Goal: Task Accomplishment & Management: Manage account settings

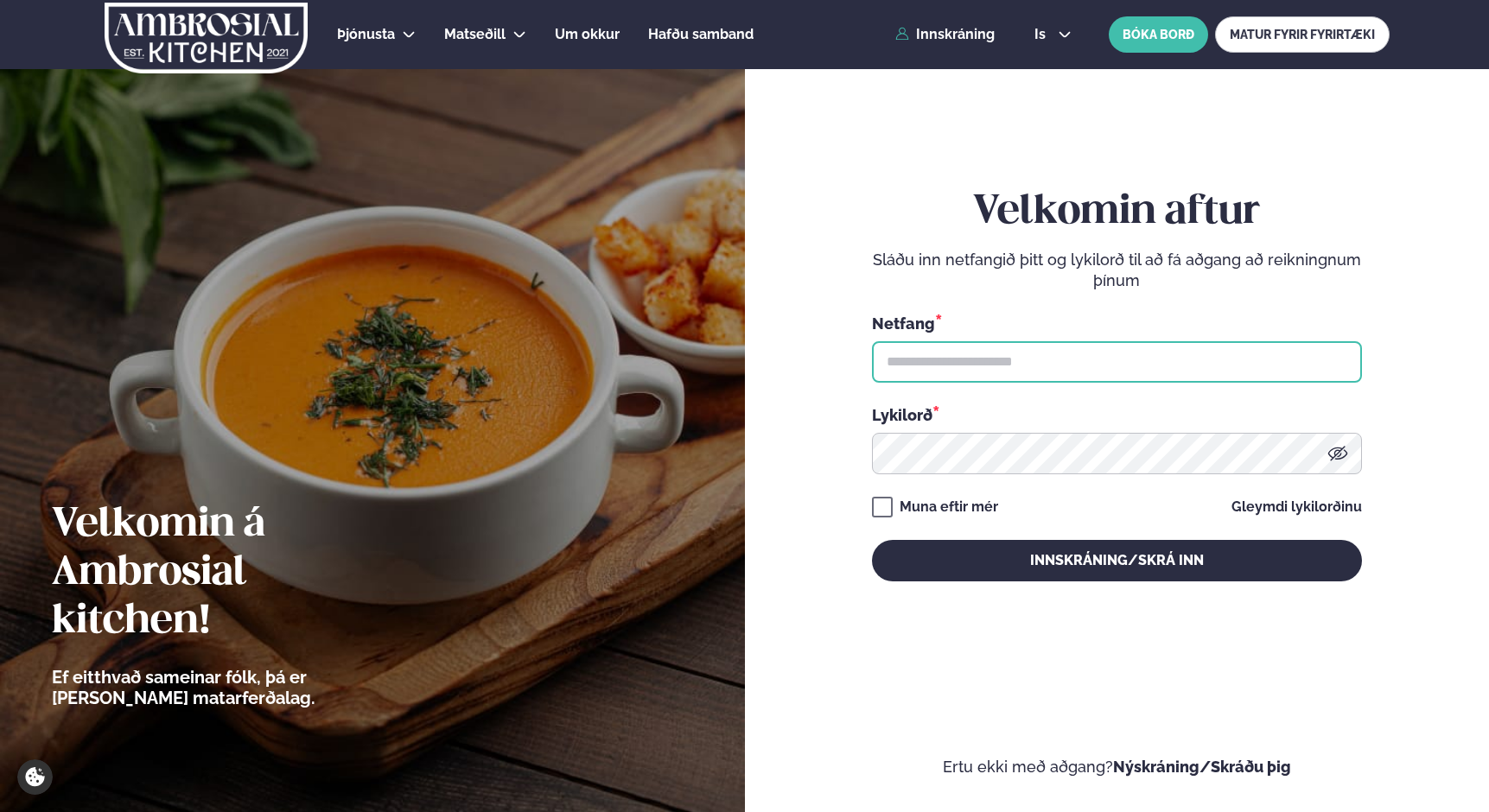
click at [1016, 362] on input "text" at bounding box center [1117, 362] width 490 height 41
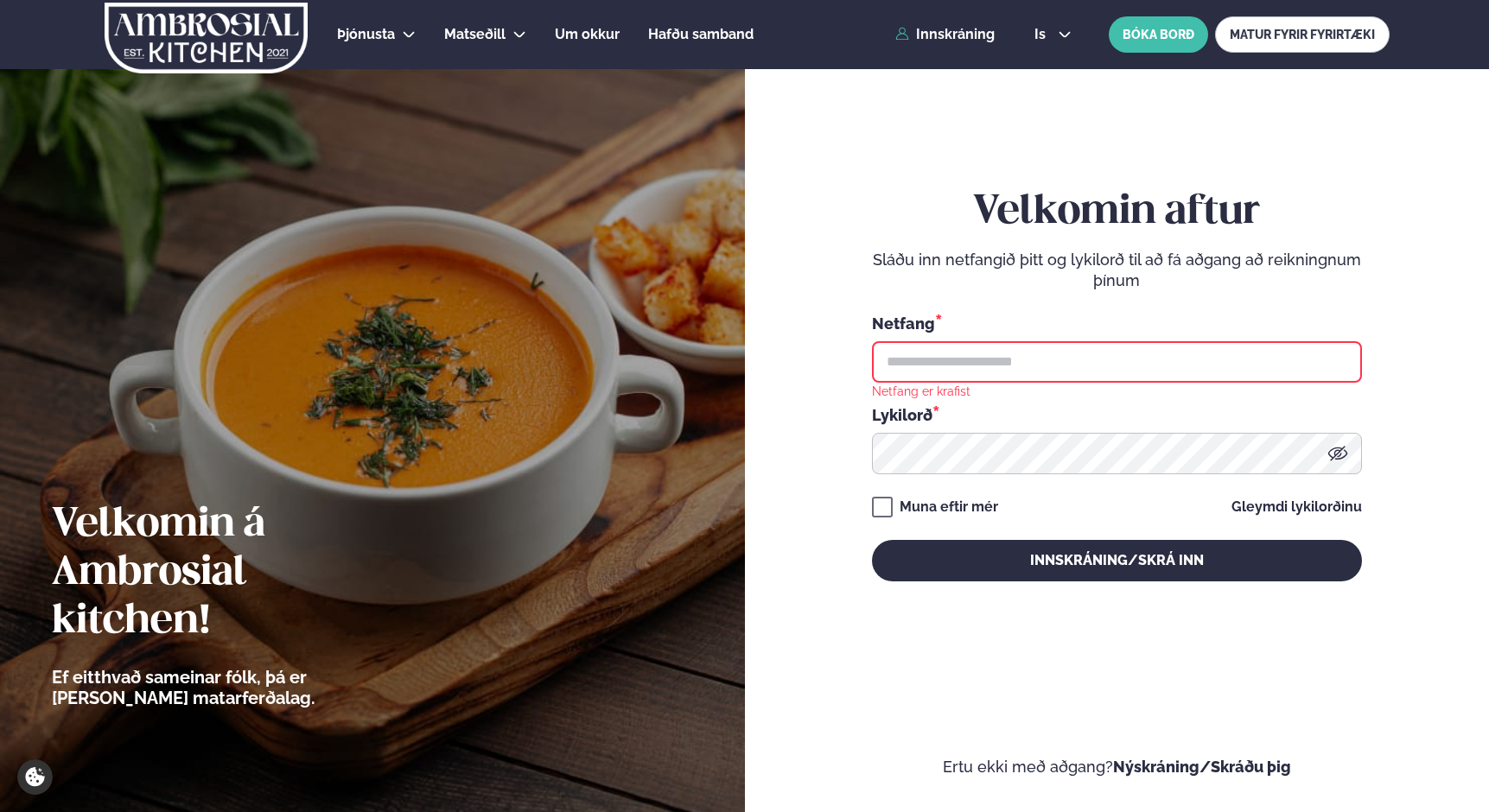
type input "**********"
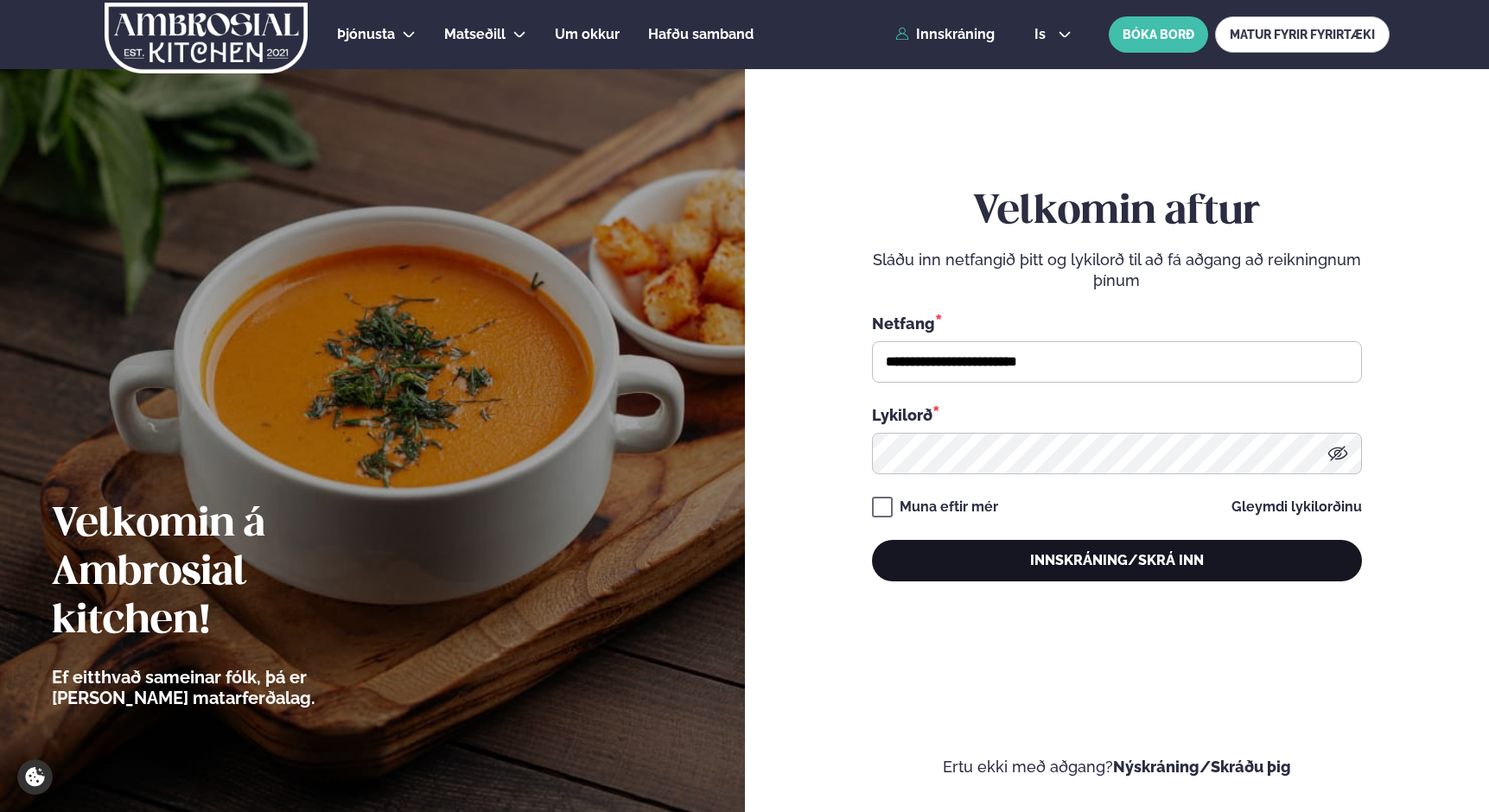
click at [954, 564] on button "Innskráning/Skrá inn" at bounding box center [1117, 560] width 490 height 41
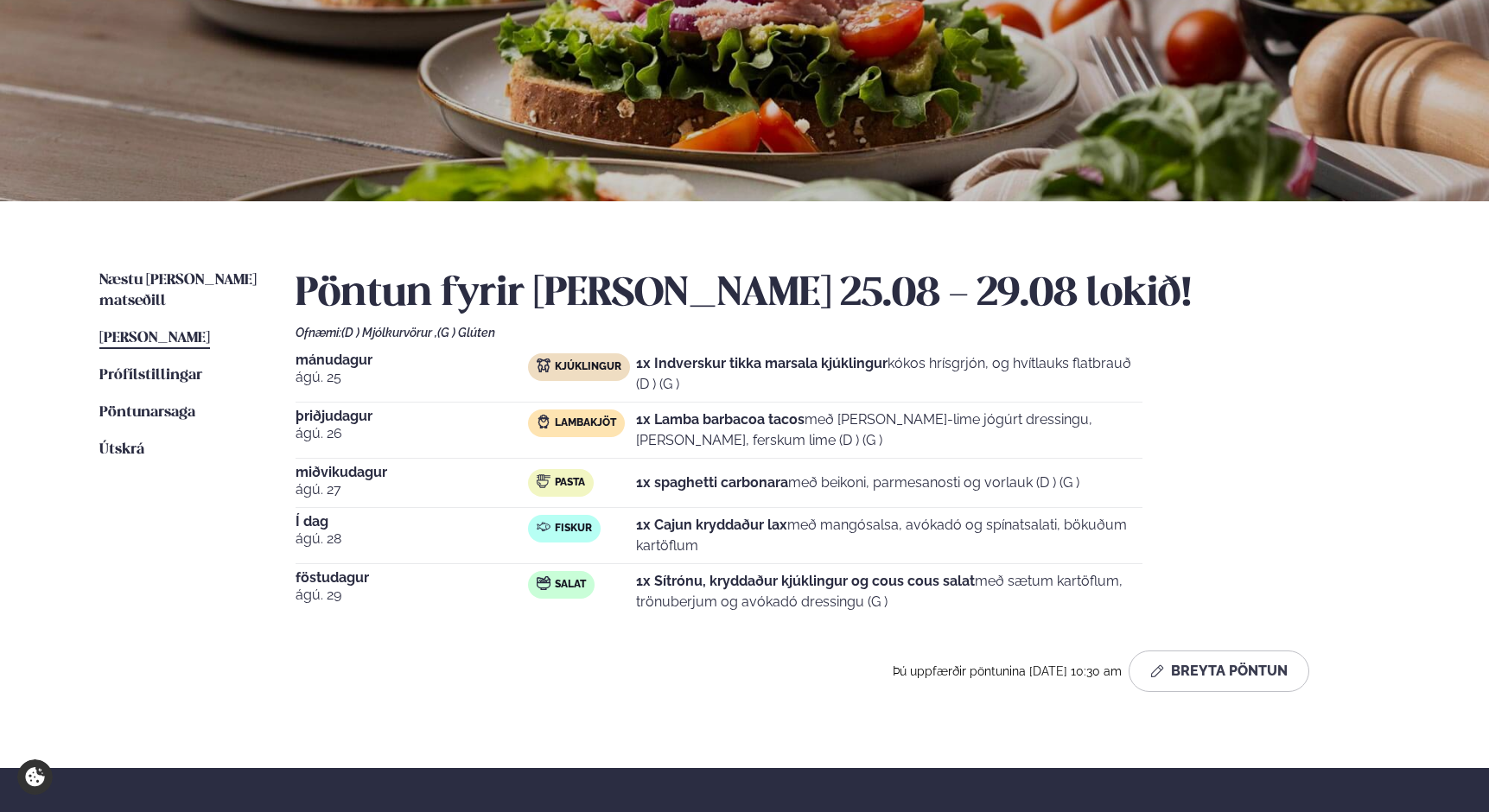
scroll to position [369, 0]
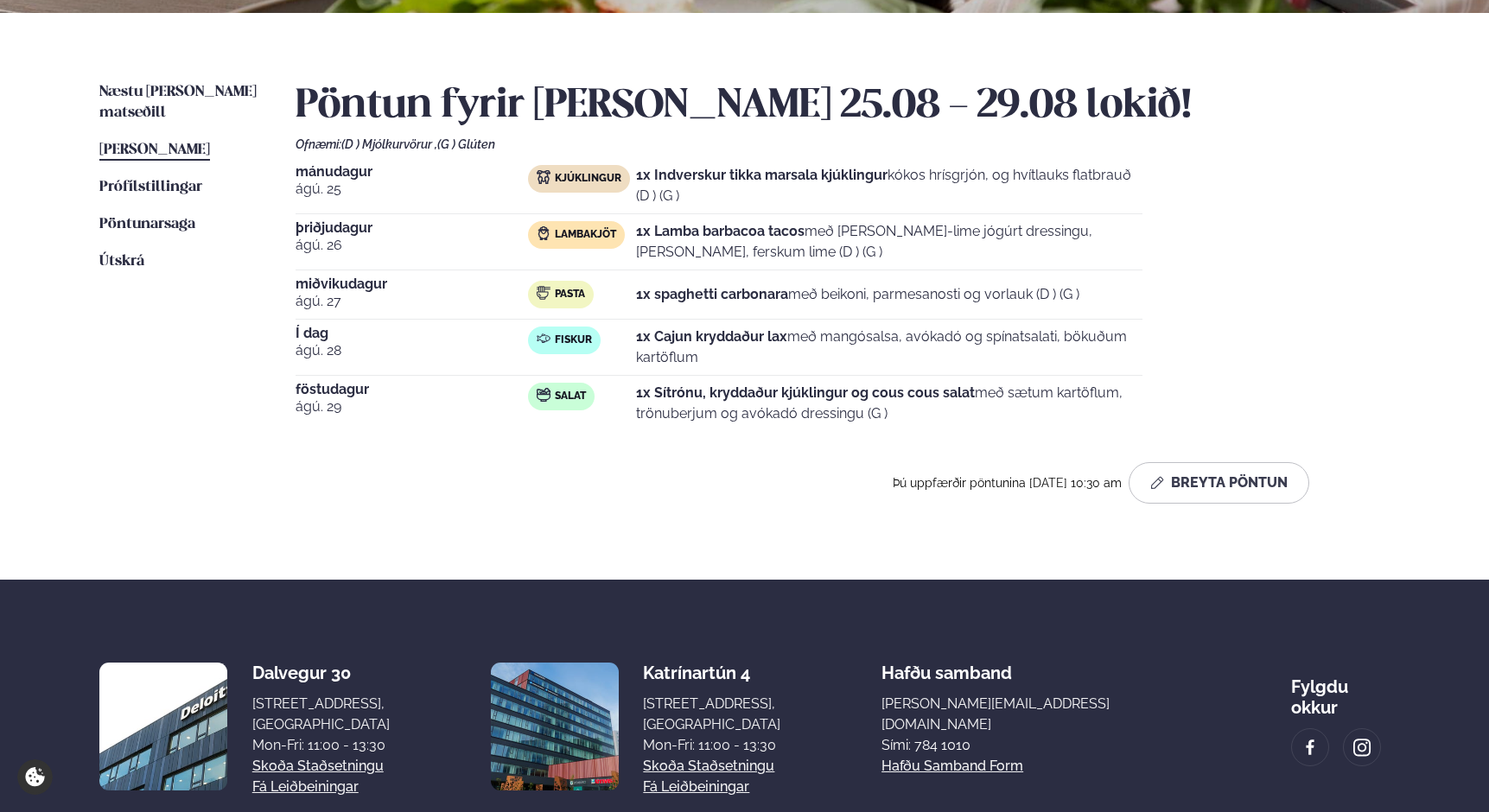
click at [780, 341] on strong "1x Cajun kryddaður lax" at bounding box center [712, 337] width 152 height 17
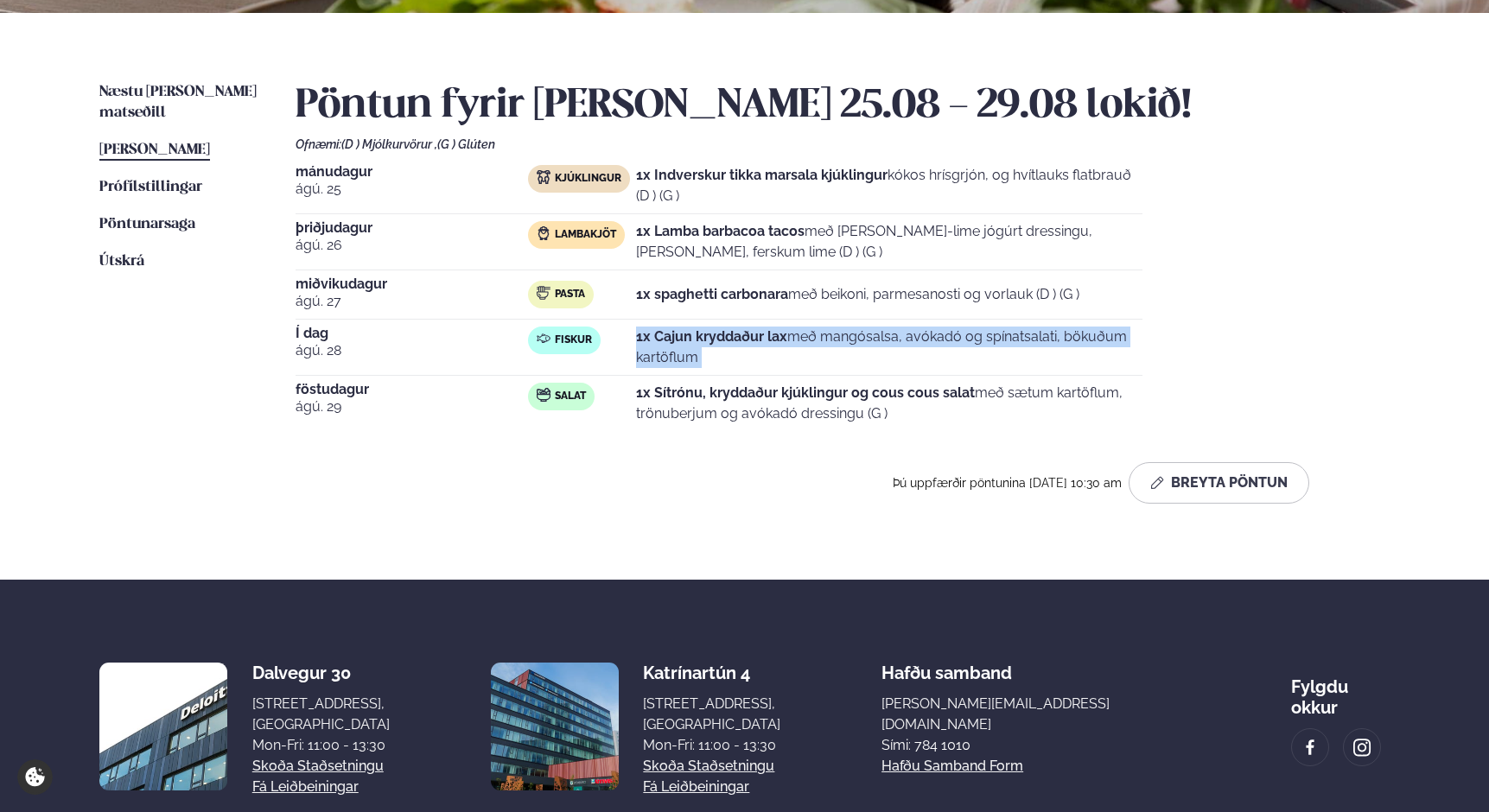
click at [780, 341] on strong "1x Cajun kryddaður lax" at bounding box center [712, 337] width 152 height 17
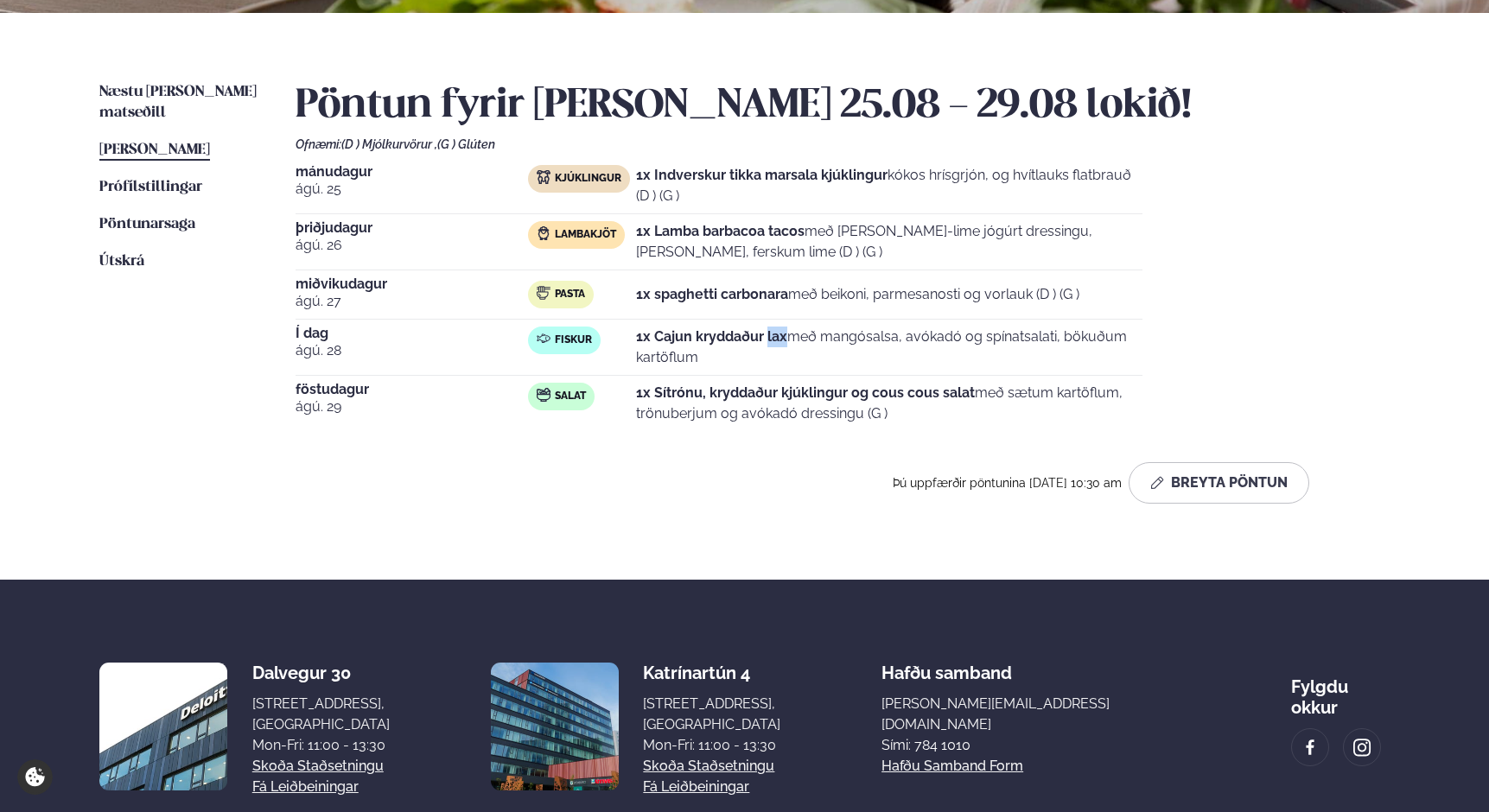
click at [780, 341] on strong "1x Cajun kryddaður lax" at bounding box center [712, 337] width 152 height 17
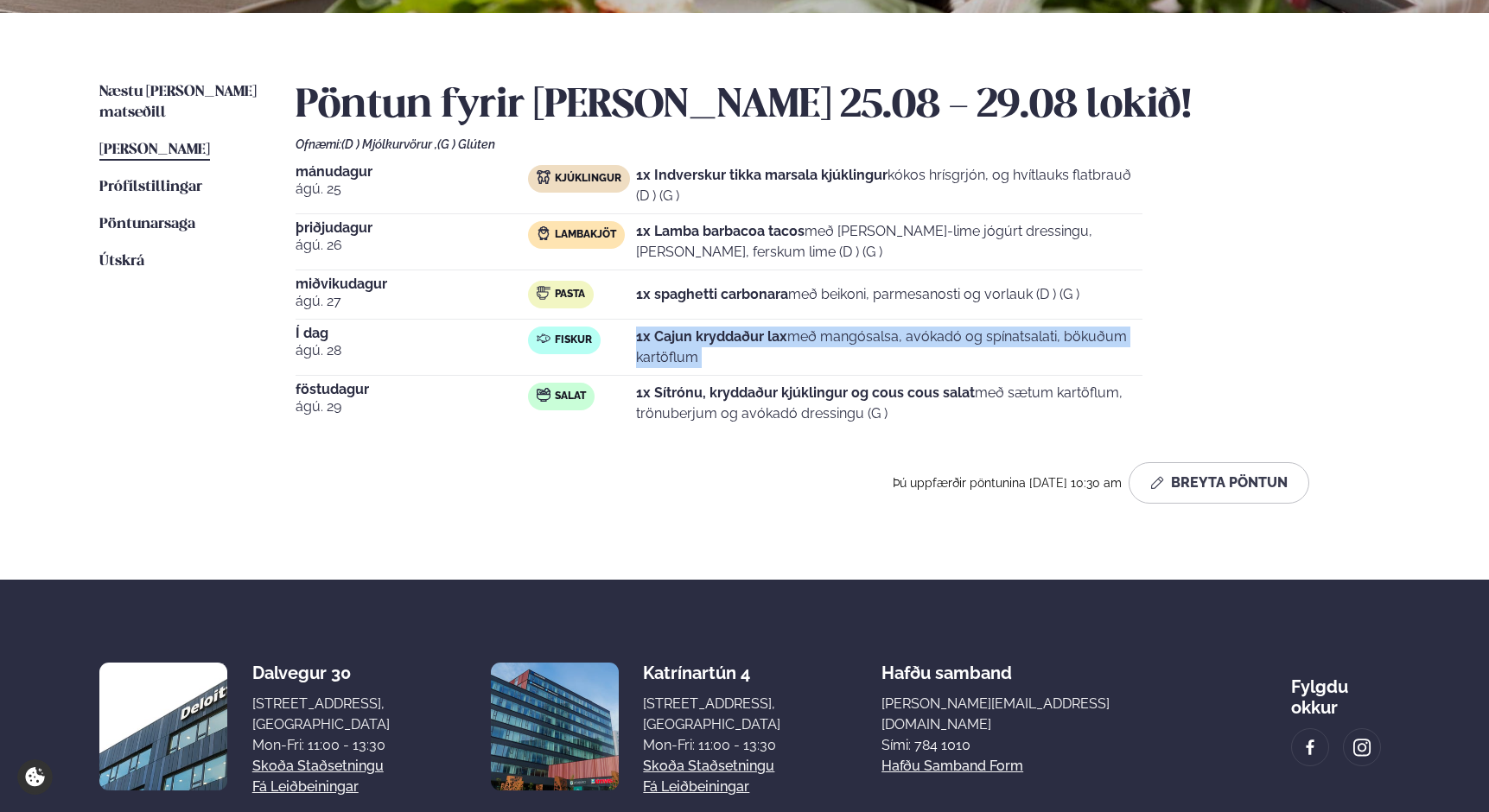
click at [780, 341] on strong "1x Cajun kryddaður lax" at bounding box center [712, 337] width 152 height 17
